Goal: Check status: Check status

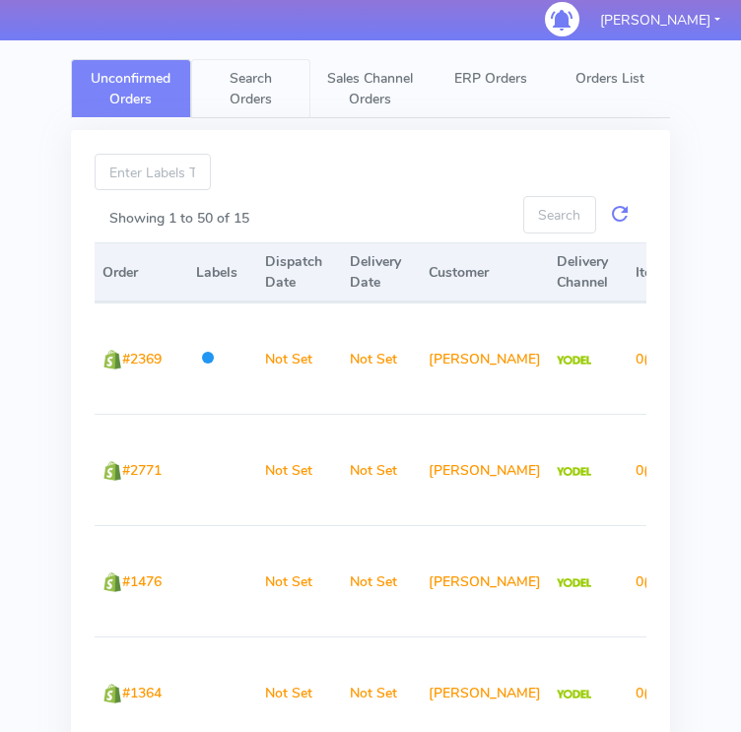
click at [260, 92] on span "Search Orders" at bounding box center [251, 88] width 42 height 39
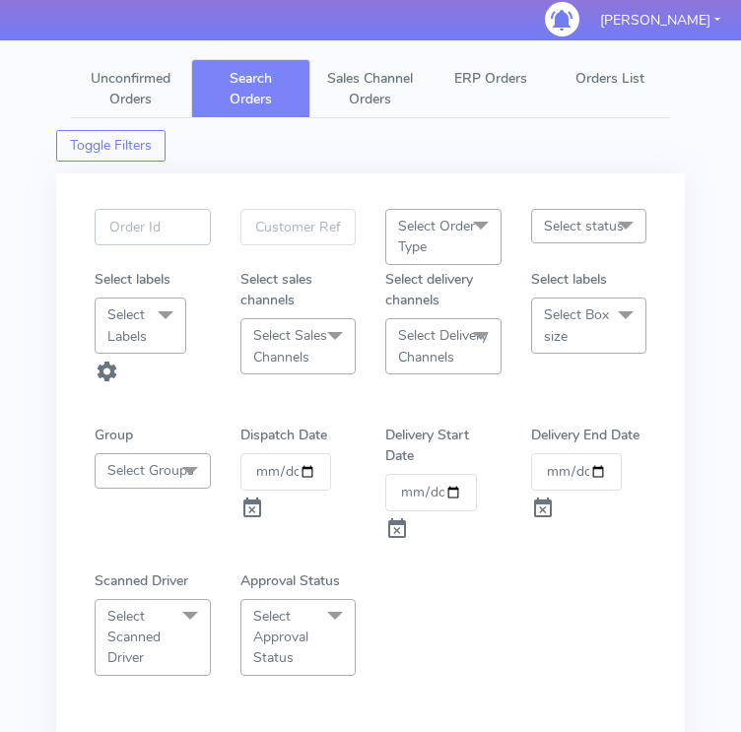
click at [177, 245] on input "text" at bounding box center [153, 227] width 116 height 36
paste input "#1619640_1"
type input "1619640"
click at [244, 522] on span at bounding box center [253, 513] width 24 height 19
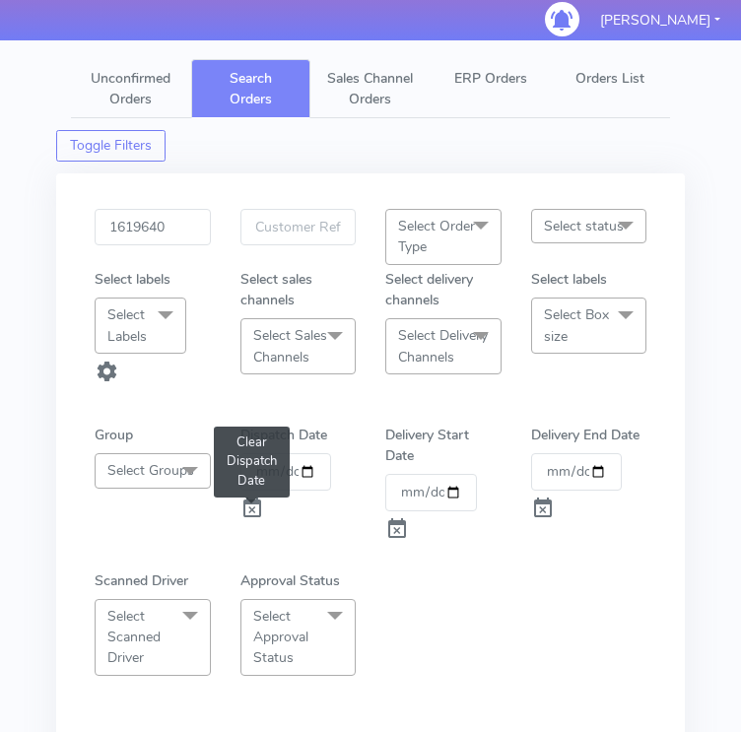
click at [247, 522] on span at bounding box center [253, 513] width 24 height 19
click at [310, 525] on div "Dispatch Date" at bounding box center [299, 475] width 146 height 101
click at [133, 245] on input "1619640" at bounding box center [153, 227] width 116 height 36
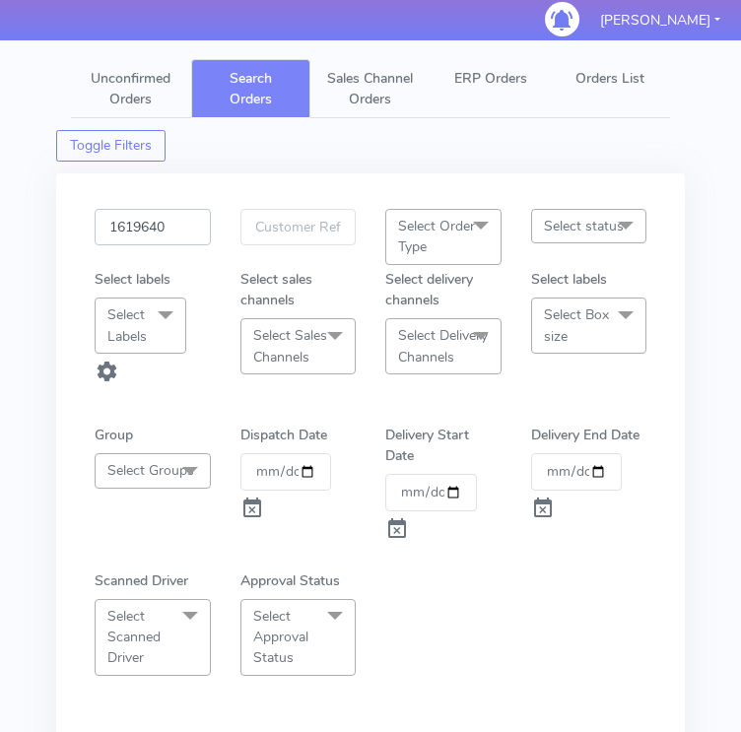
paste input "#1619640_1"
type input "1619640"
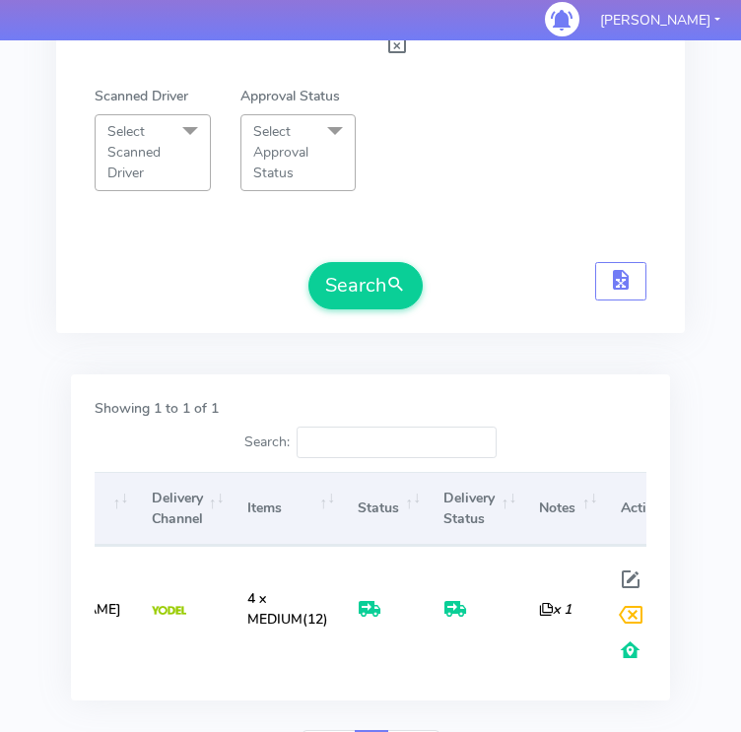
scroll to position [0, 539]
